Goal: Information Seeking & Learning: Learn about a topic

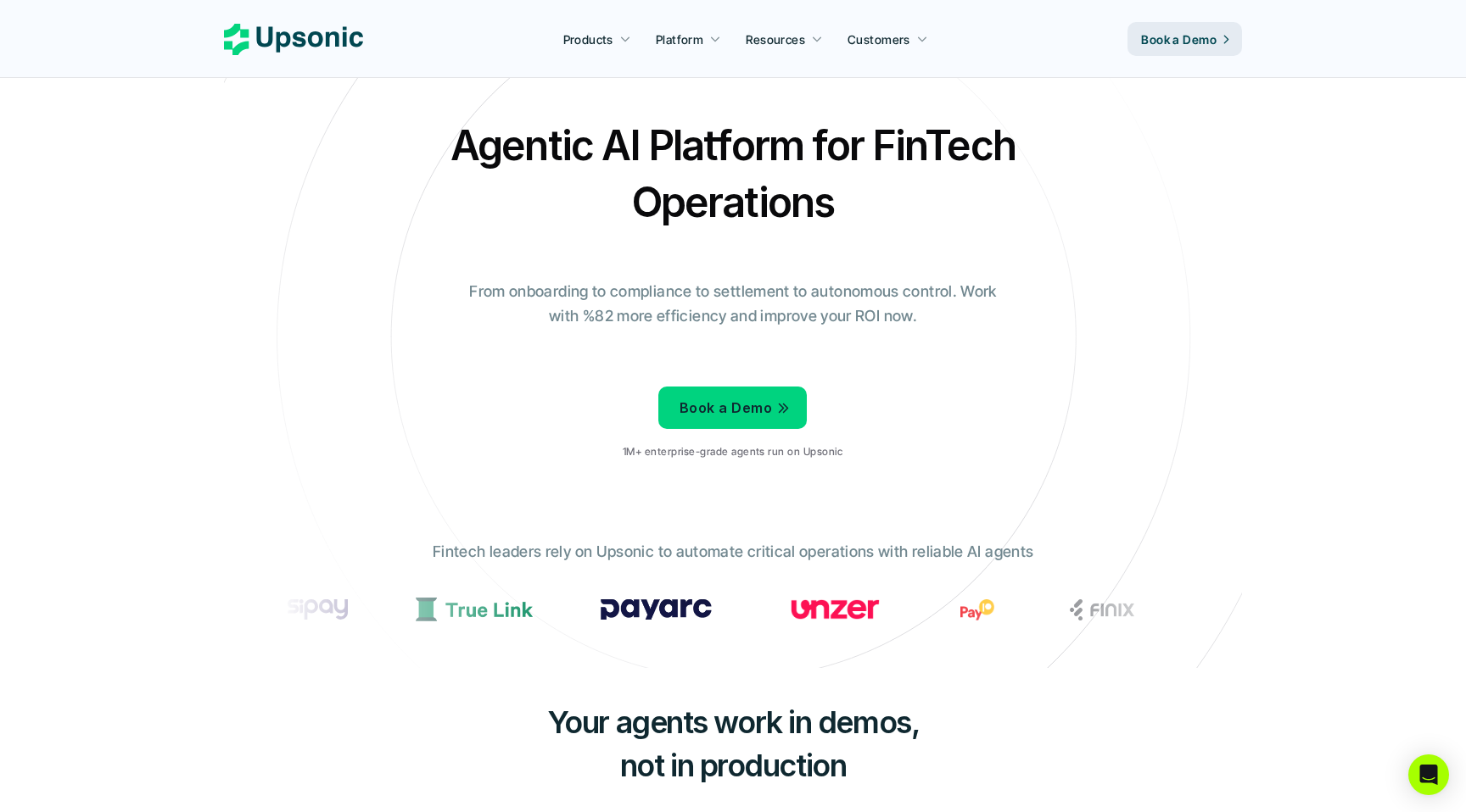
scroll to position [30, 0]
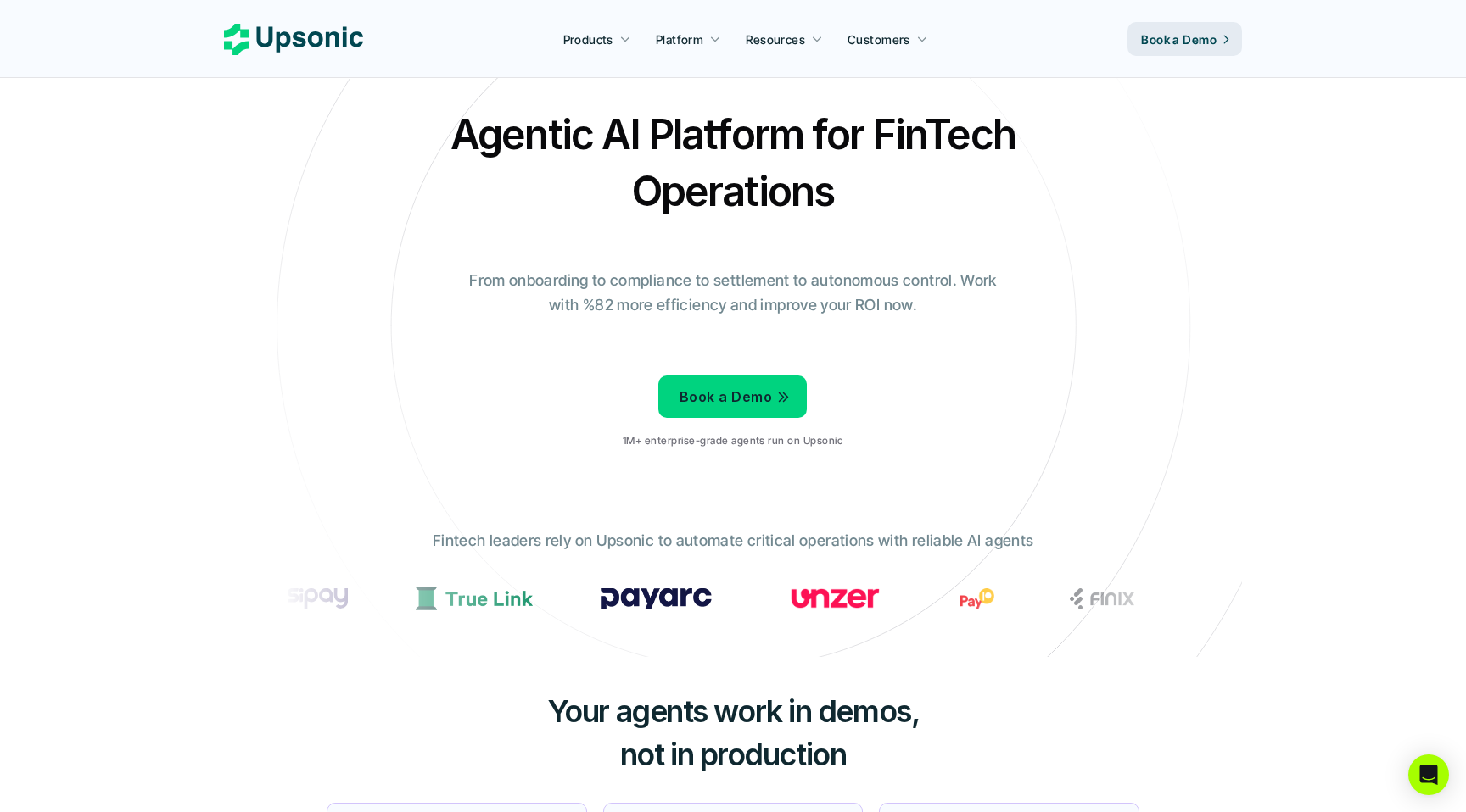
drag, startPoint x: 780, startPoint y: 576, endPoint x: 921, endPoint y: 588, distance: 141.5
click at [921, 588] on div at bounding box center [733, 602] width 907 height 58
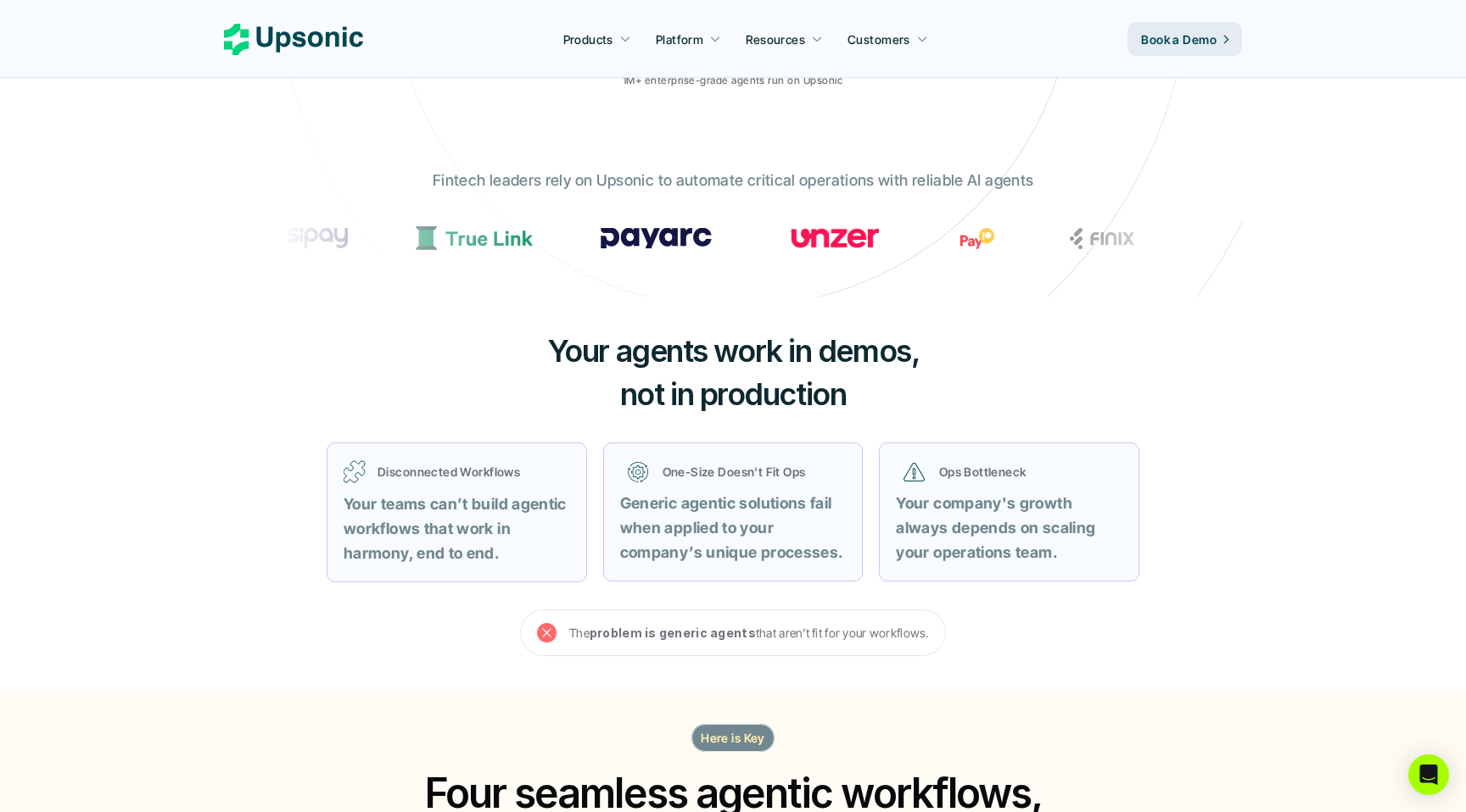
scroll to position [389, 0]
drag, startPoint x: 700, startPoint y: 476, endPoint x: 759, endPoint y: 497, distance: 62.6
click at [765, 505] on div "One-Size Doesn’t Fit Ops Generic agentic solutions fail when applied to your co…" at bounding box center [733, 513] width 226 height 105
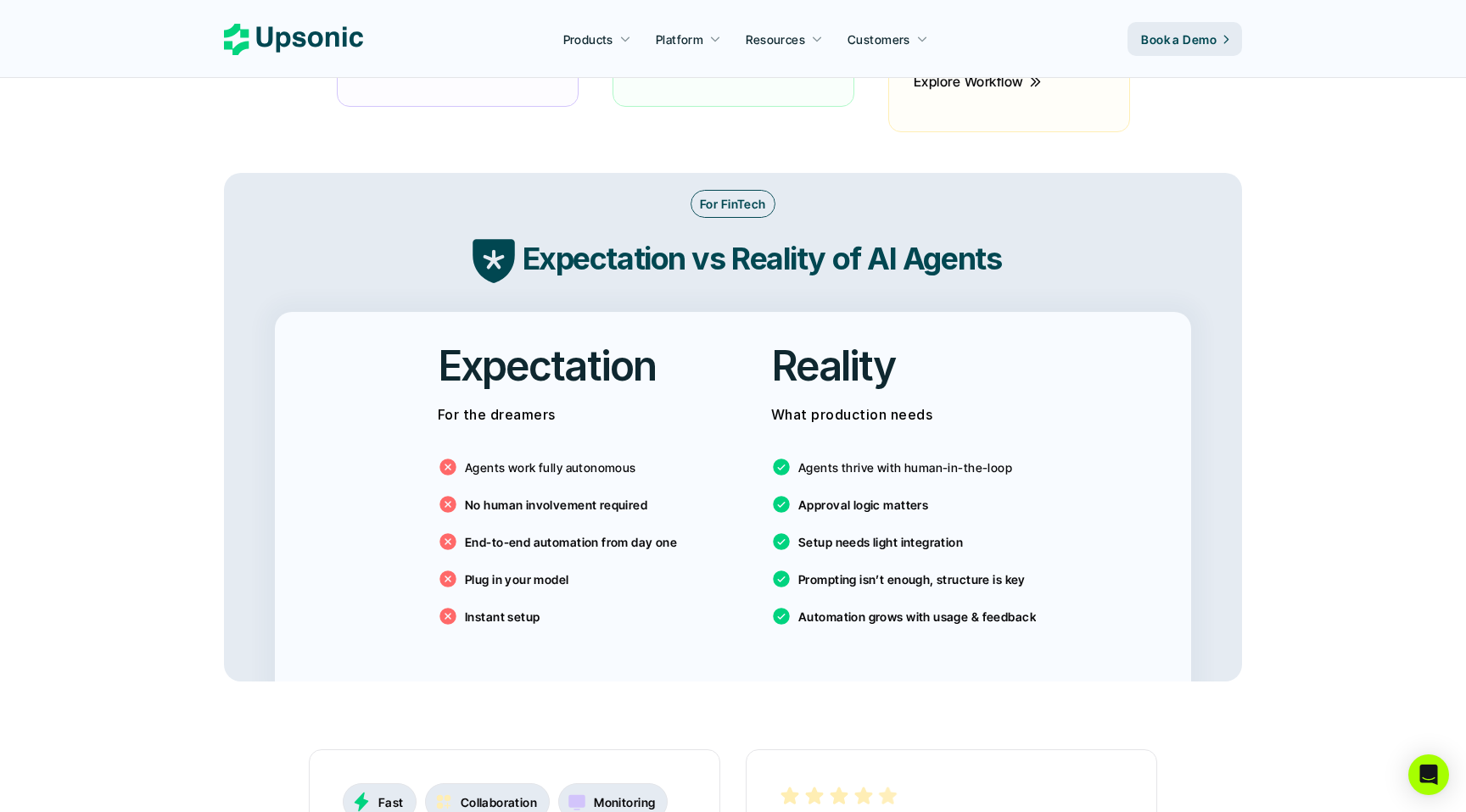
scroll to position [2693, 0]
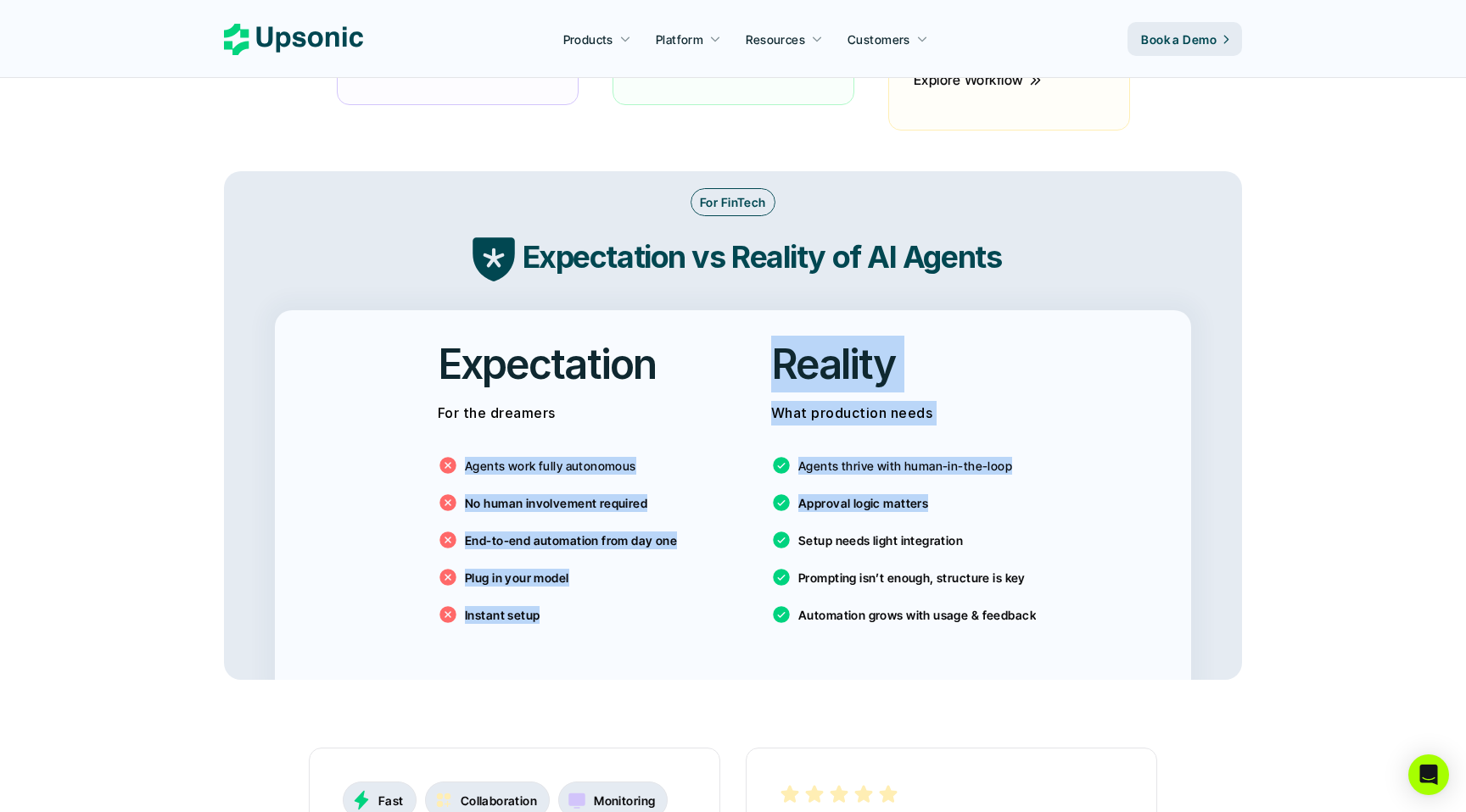
drag, startPoint x: 604, startPoint y: 416, endPoint x: 810, endPoint y: 514, distance: 228.1
click at [811, 513] on div "Expectation For the dreamers Agents work fully autonomous No human involvement …" at bounding box center [733, 495] width 916 height 370
click at [810, 532] on p "Setup needs light integration" at bounding box center [881, 540] width 165 height 18
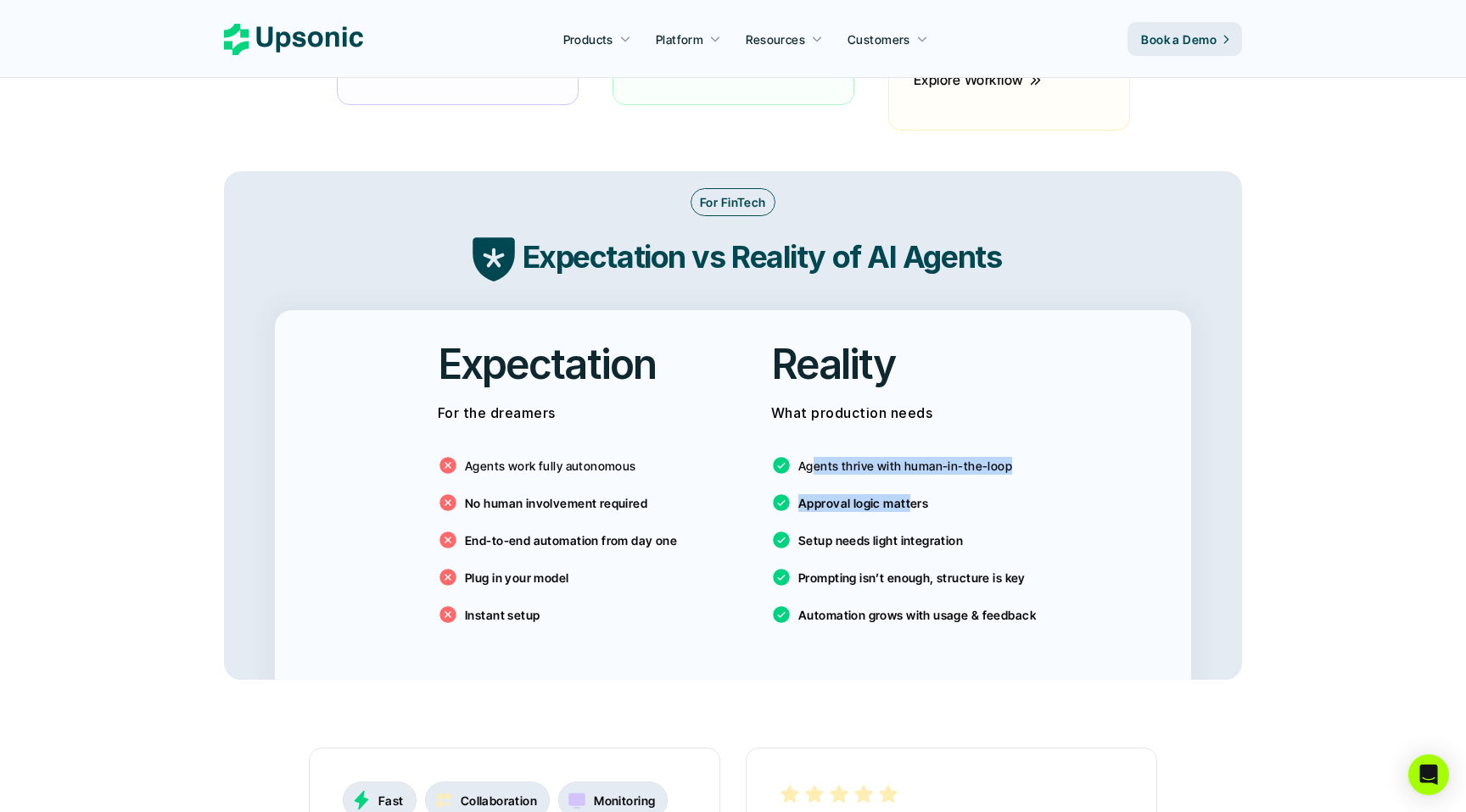
drag, startPoint x: 814, startPoint y: 437, endPoint x: 908, endPoint y: 477, distance: 102.2
click at [908, 477] on div "Agents thrive with human-in-the-loop Approval logic matters Setup needs light i…" at bounding box center [900, 536] width 257 height 204
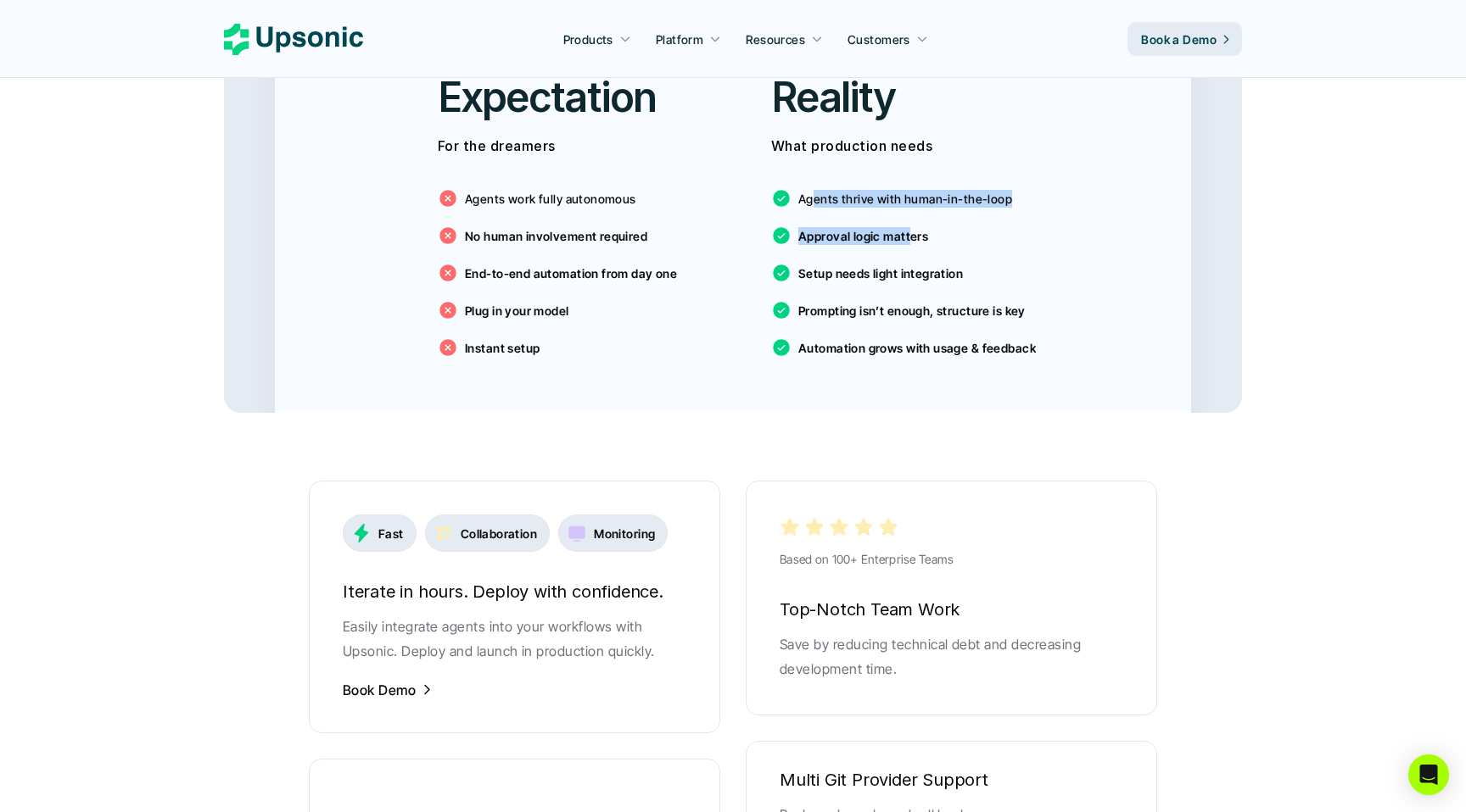
scroll to position [2964, 0]
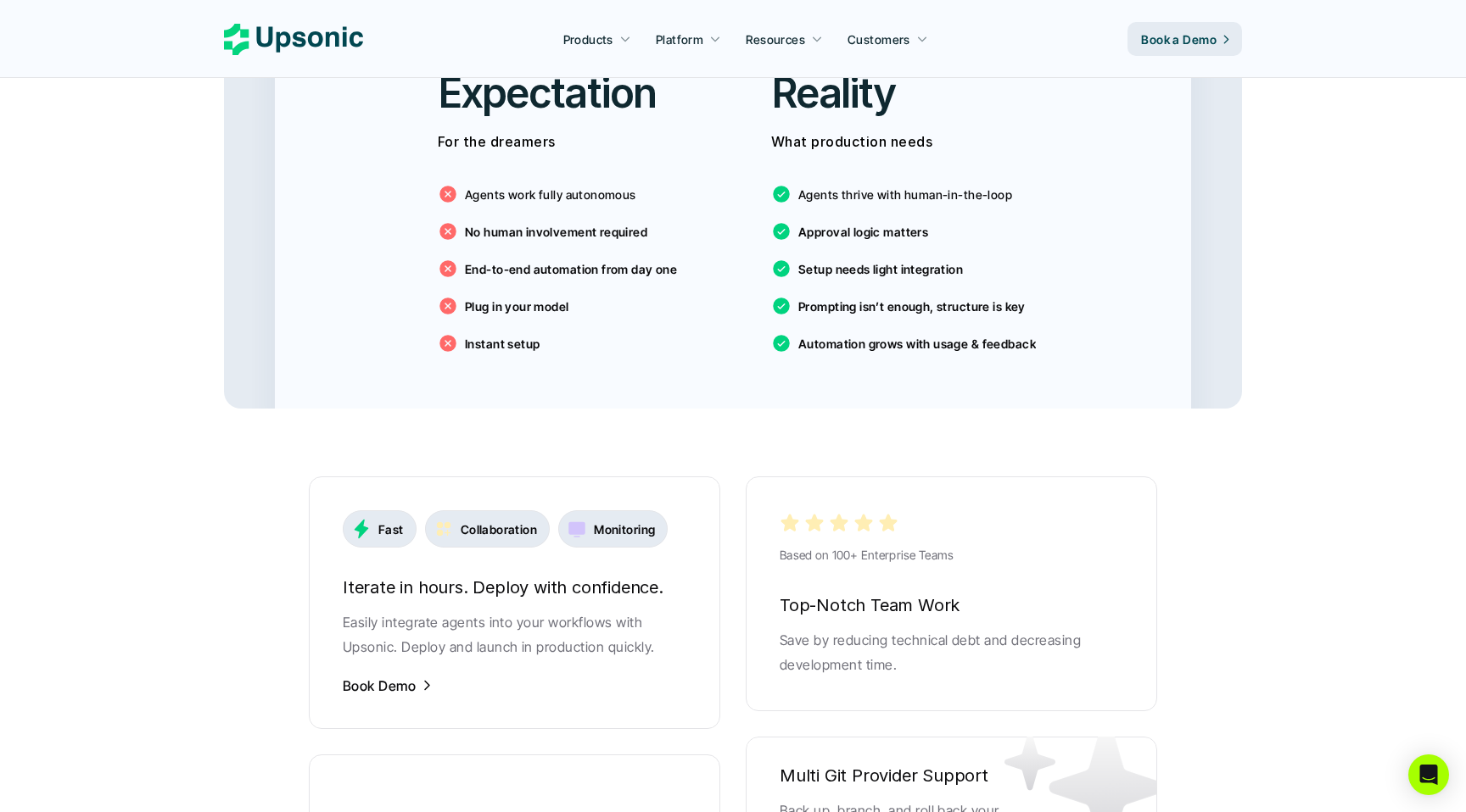
click at [496, 521] on p "Collaboration" at bounding box center [499, 529] width 76 height 18
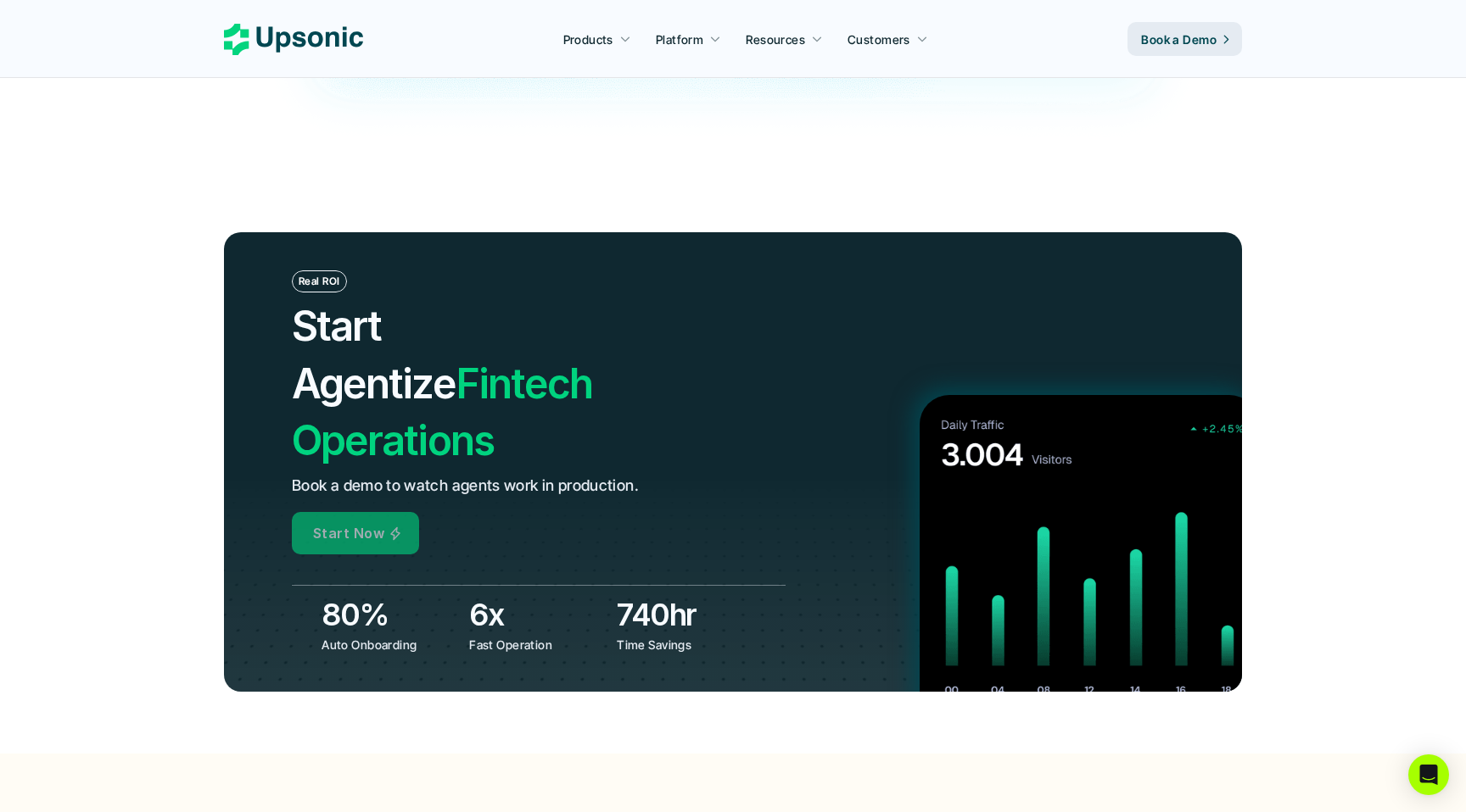
scroll to position [5778, 0]
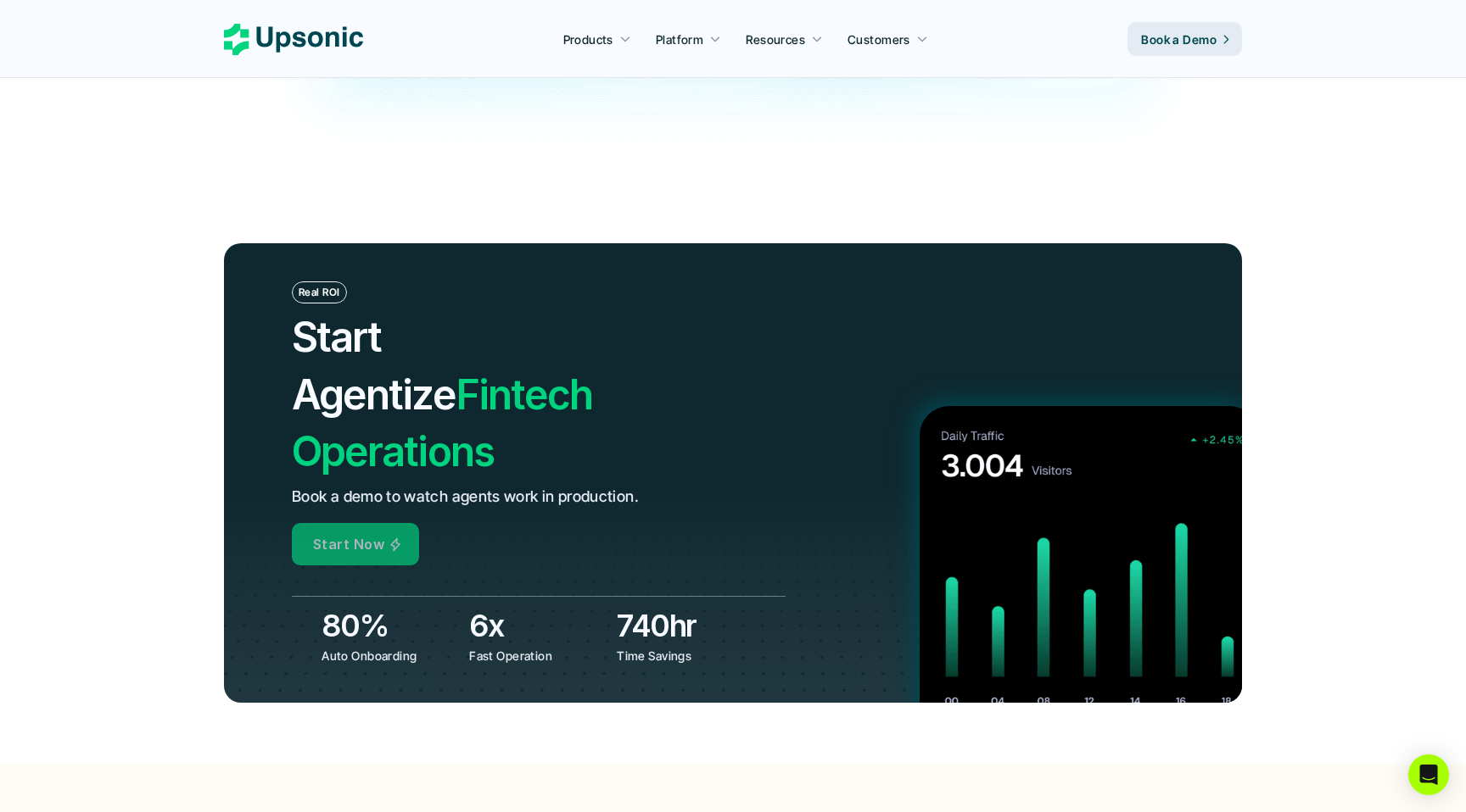
click at [370, 523] on link "Start Now" at bounding box center [356, 545] width 128 height 43
click at [358, 533] on p "Start Now" at bounding box center [348, 545] width 71 height 25
click at [393, 523] on link "Start Now" at bounding box center [356, 545] width 128 height 43
click at [468, 420] on div "Real ROI Start Agentize Fintech Operations Book a demo to watch agents work in …" at bounding box center [539, 424] width 494 height 284
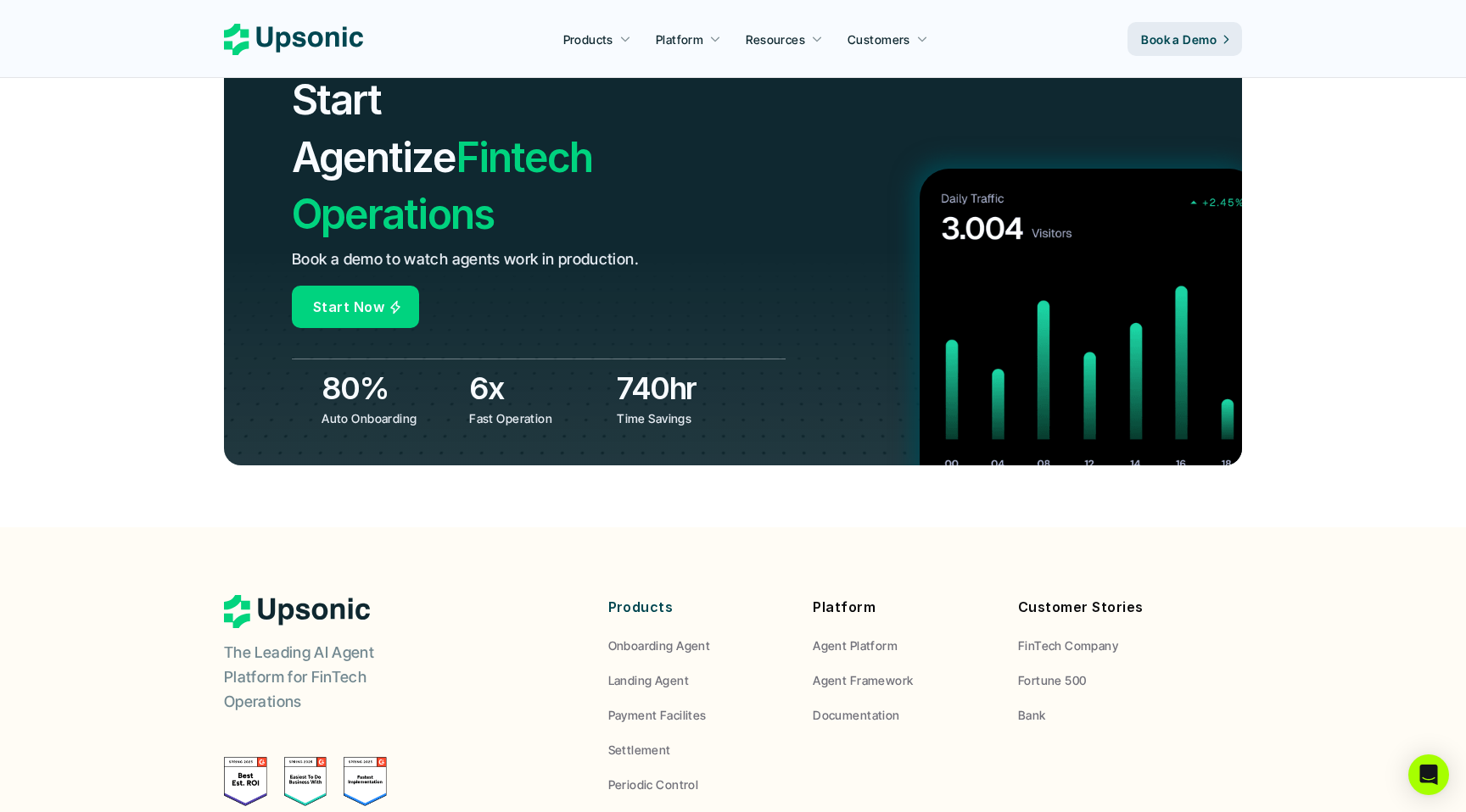
scroll to position [6274, 0]
